Goal: Find specific page/section

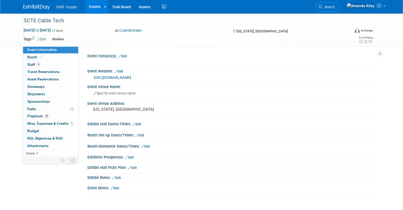
click at [29, 9] on img at bounding box center [36, 7] width 27 height 5
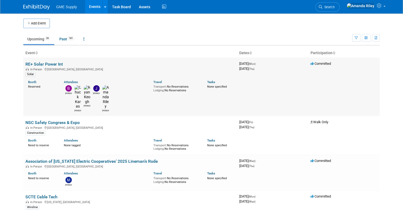
click at [40, 62] on link "RE+ Solar Power Int" at bounding box center [43, 64] width 37 height 5
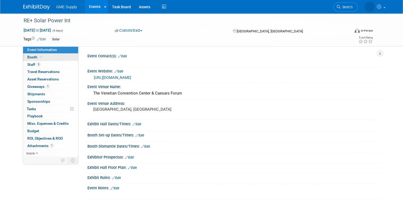
click at [31, 59] on span "Booth" at bounding box center [35, 57] width 16 height 4
